Goal: Task Accomplishment & Management: Complete application form

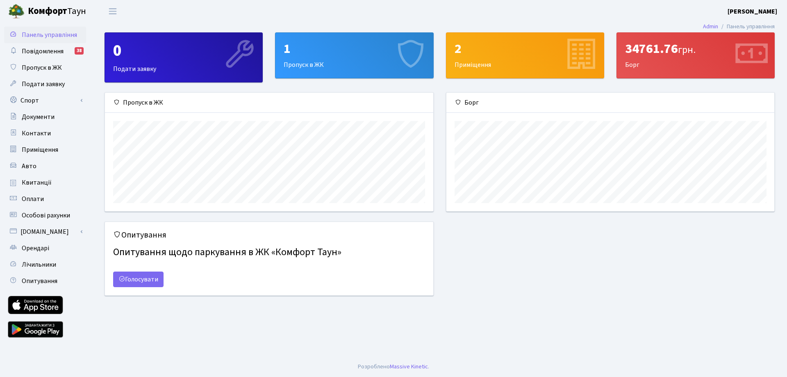
scroll to position [119, 328]
click at [317, 57] on div "1" at bounding box center [354, 49] width 141 height 16
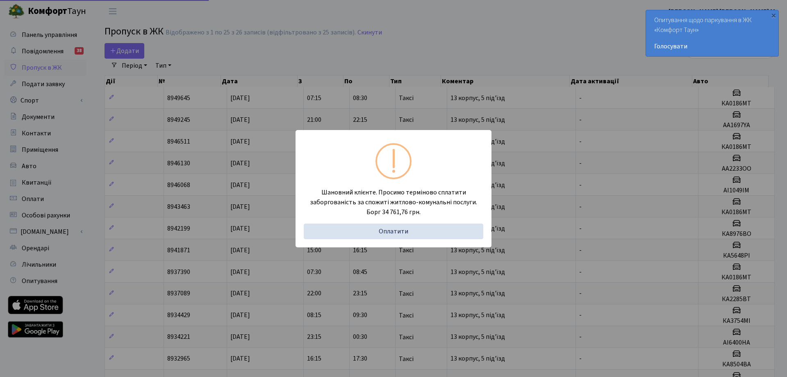
select select "25"
click at [409, 48] on div "Шановний клієнте. Просимо терміново сплатити заборгованість за спожиті житлово-…" at bounding box center [390, 188] width 781 height 377
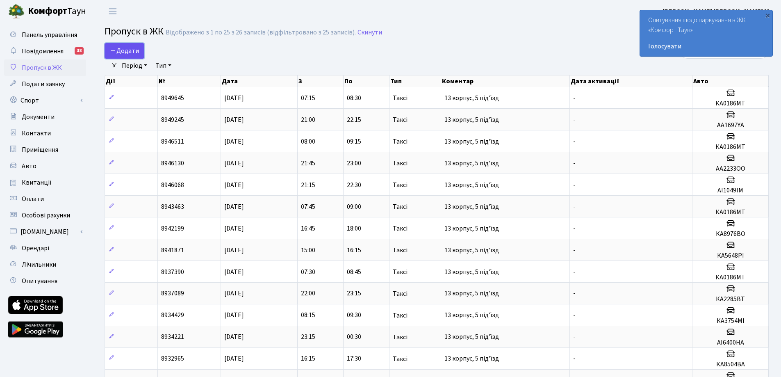
drag, startPoint x: 121, startPoint y: 48, endPoint x: 125, endPoint y: 48, distance: 4.5
click at [122, 48] on span "Додати" at bounding box center [124, 50] width 29 height 9
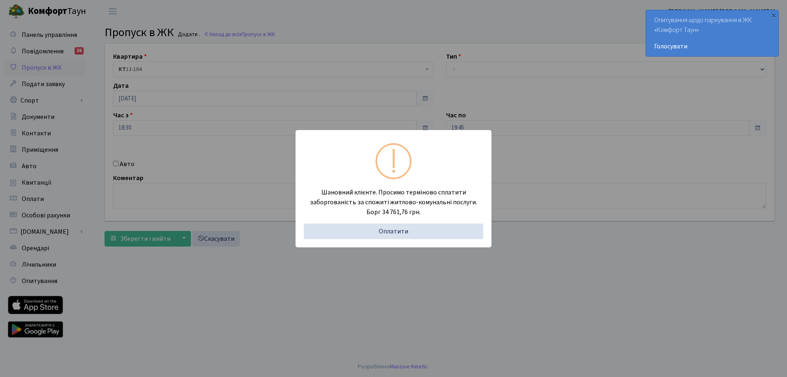
click at [411, 49] on div "Шановний клієнте. Просимо терміново сплатити заборгованість за спожиті житлово-…" at bounding box center [393, 188] width 787 height 377
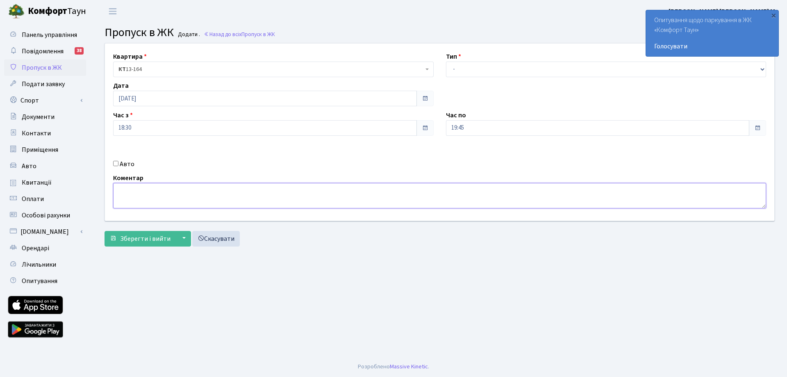
click at [267, 197] on textarea at bounding box center [439, 195] width 653 height 25
type textarea "Ь"
type textarea "MAKSYM - 13 корпус 5 під'їзд"
click at [491, 69] on select "- Доставка Таксі Гості Сервіс" at bounding box center [606, 70] width 321 height 16
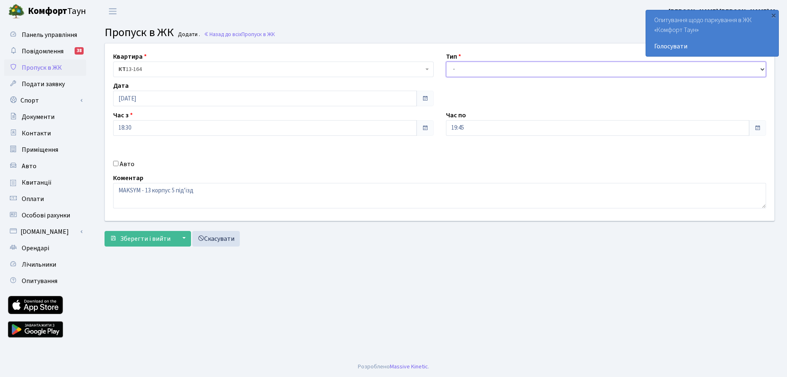
select select "3"
click at [446, 62] on select "- Доставка Таксі Гості Сервіс" at bounding box center [606, 70] width 321 height 16
click at [129, 237] on span "Зберегти і вийти" at bounding box center [145, 238] width 50 height 9
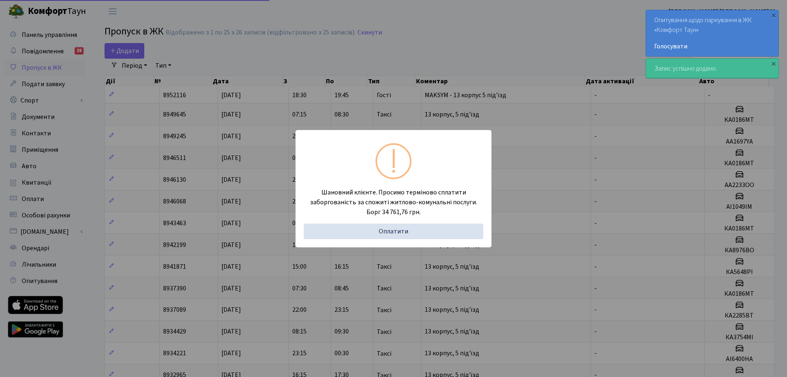
select select "25"
click at [381, 62] on div "Шановний клієнте. Просимо терміново сплатити заборгованість за спожиті житлово-…" at bounding box center [390, 188] width 781 height 377
select select "25"
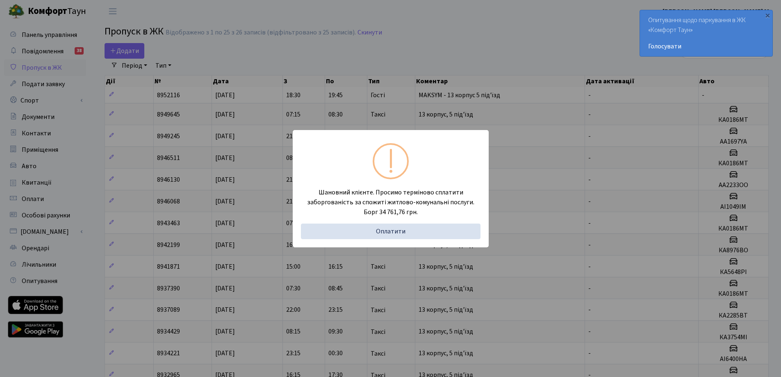
click at [353, 62] on div "Шановний клієнте. Просимо терміново сплатити заборгованість за спожиті житлово-…" at bounding box center [390, 188] width 781 height 377
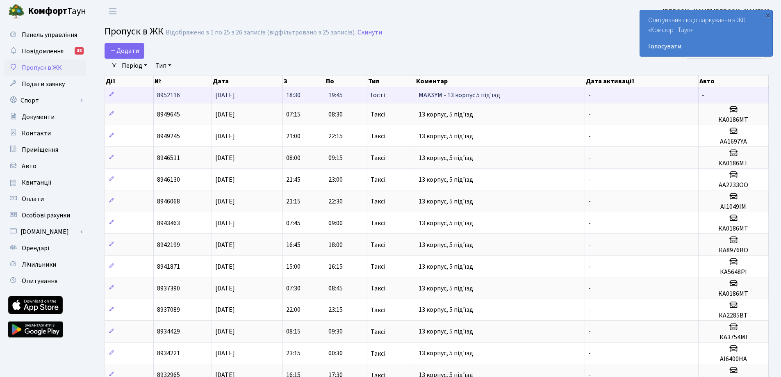
click at [137, 95] on td at bounding box center [129, 95] width 49 height 16
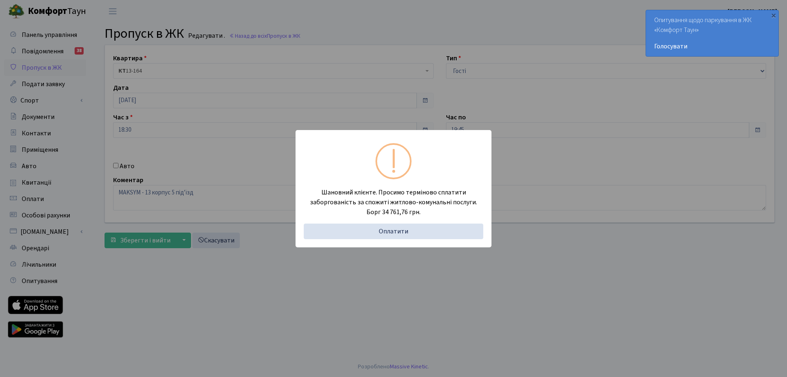
click at [391, 22] on div "Шановний клієнте. Просимо терміново сплатити заборгованість за спожиті житлово-…" at bounding box center [393, 188] width 787 height 377
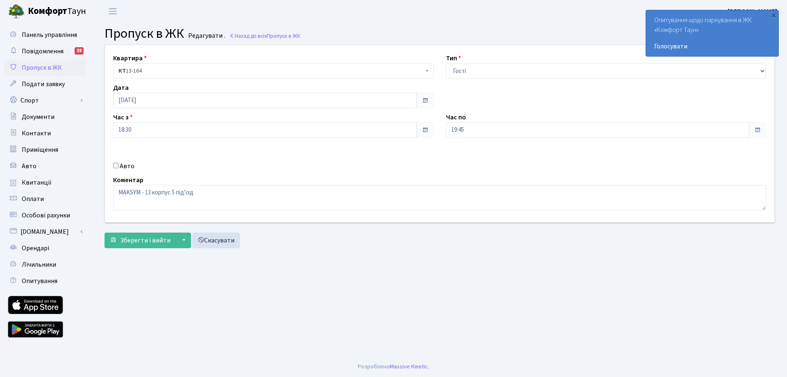
click at [435, 22] on header "[PERSON_NAME] [PERSON_NAME] Мій обліковий запис Вийти" at bounding box center [393, 11] width 787 height 23
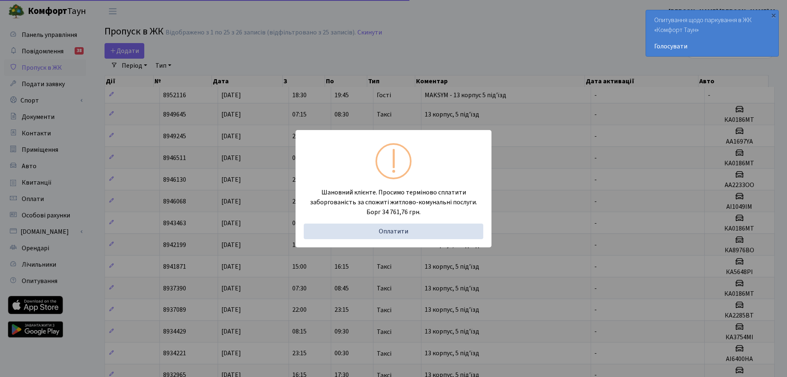
select select "25"
click at [281, 67] on div "Шановний клієнте. Просимо терміново сплатити заборгованість за спожиті житлово-…" at bounding box center [390, 188] width 781 height 377
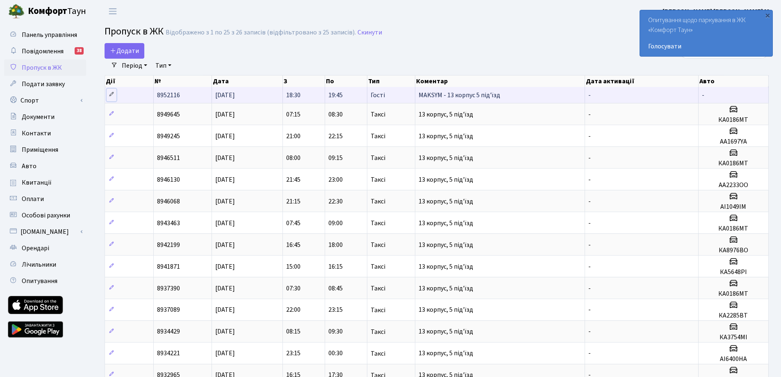
click at [112, 94] on icon at bounding box center [112, 94] width 6 height 6
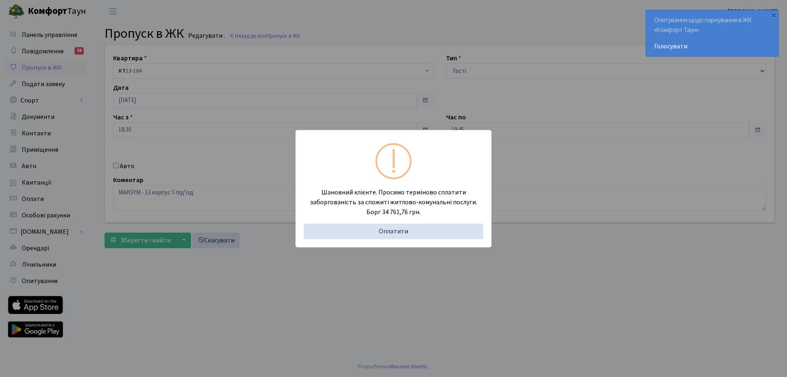
click at [336, 22] on div "Шановний клієнте. Просимо терміново сплатити заборгованість за спожиті житлово-…" at bounding box center [393, 188] width 787 height 377
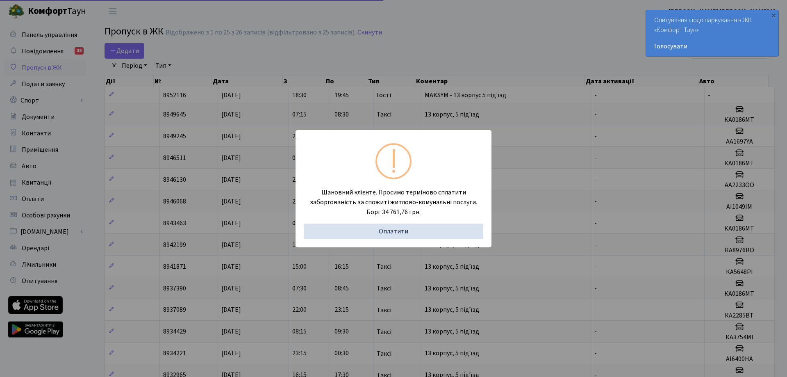
select select "25"
drag, startPoint x: 132, startPoint y: 91, endPoint x: 246, endPoint y: 48, distance: 121.9
click at [244, 47] on div "Шановний клієнте. Просимо терміново сплатити заборгованість за спожиті житлово-…" at bounding box center [390, 188] width 781 height 377
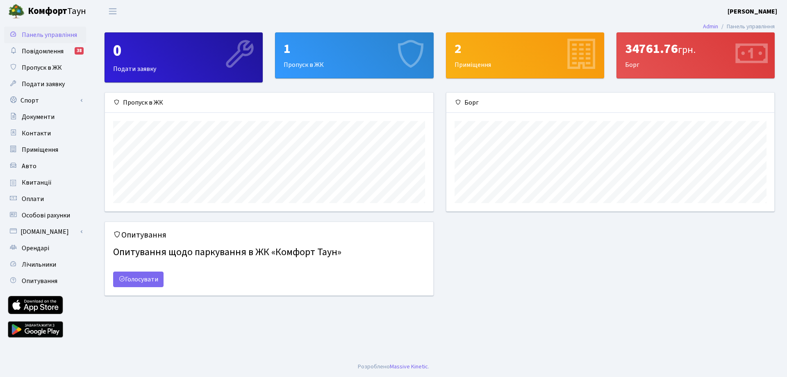
scroll to position [119, 328]
click at [317, 46] on div "1" at bounding box center [354, 49] width 141 height 16
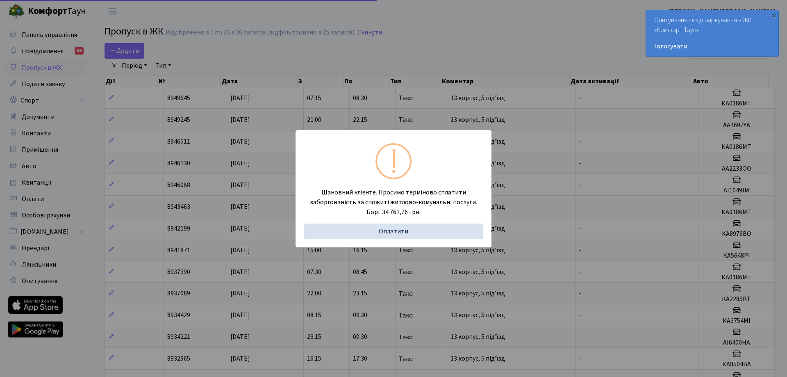
select select "25"
click at [432, 40] on div "Шановний клієнте. Просимо терміново сплатити заборгованість за спожиті житлово-…" at bounding box center [390, 188] width 781 height 377
